Goal: Obtain resource: Obtain resource

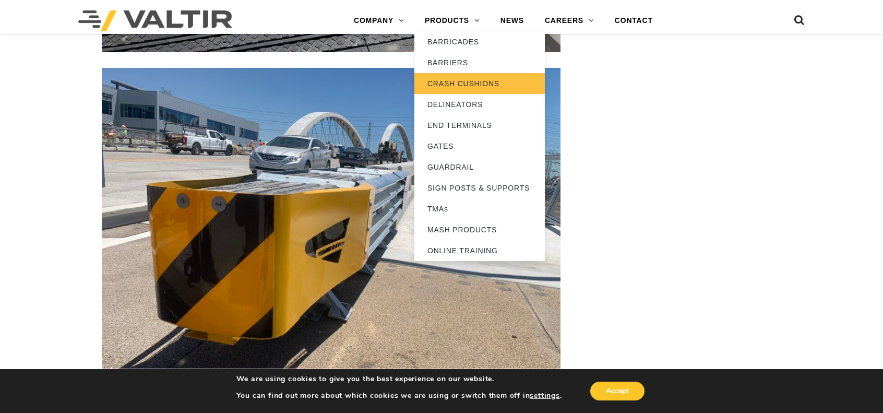
click at [458, 84] on link "CRASH CUSHIONS" at bounding box center [480, 83] width 131 height 21
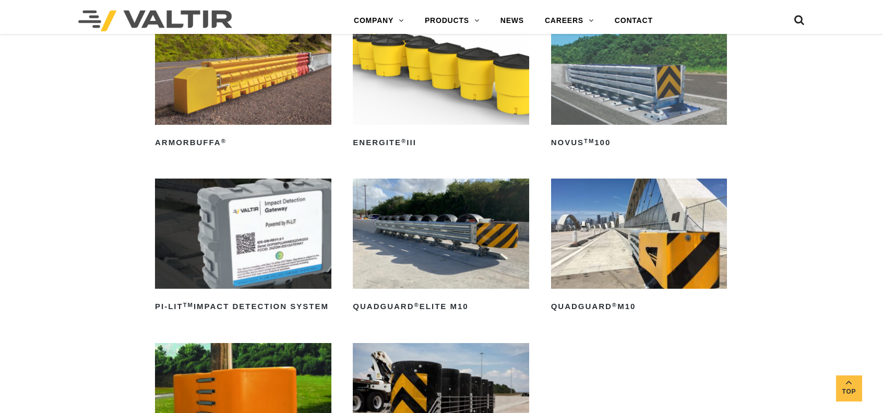
scroll to position [261, 0]
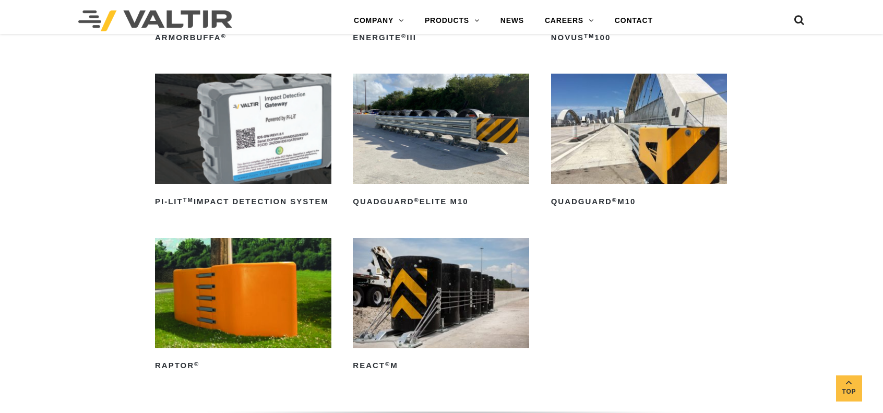
click at [425, 326] on img at bounding box center [441, 293] width 176 height 110
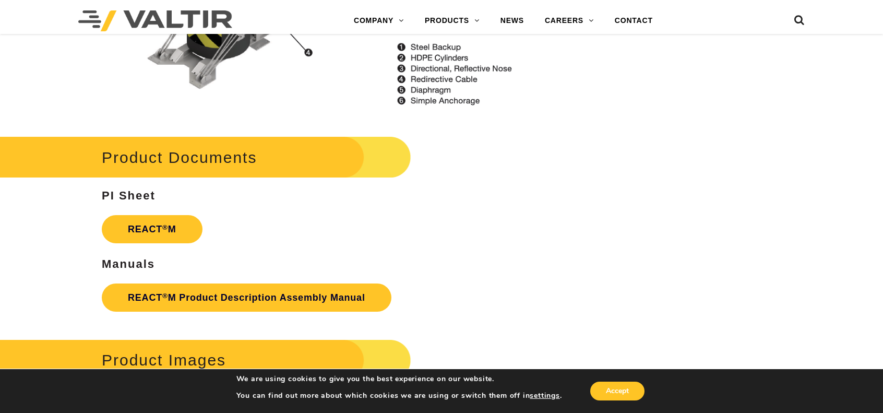
scroll to position [1357, 0]
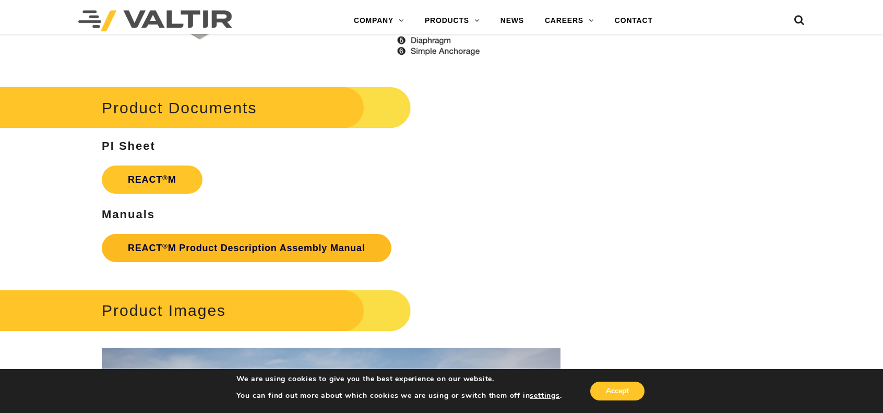
click at [225, 247] on link "REACT ® M Product Description Assembly Manual" at bounding box center [247, 248] width 290 height 28
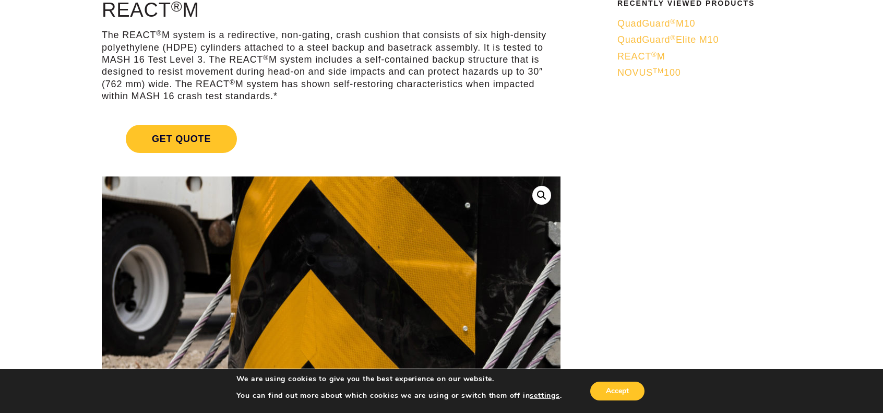
scroll to position [0, 0]
